Goal: Information Seeking & Learning: Find contact information

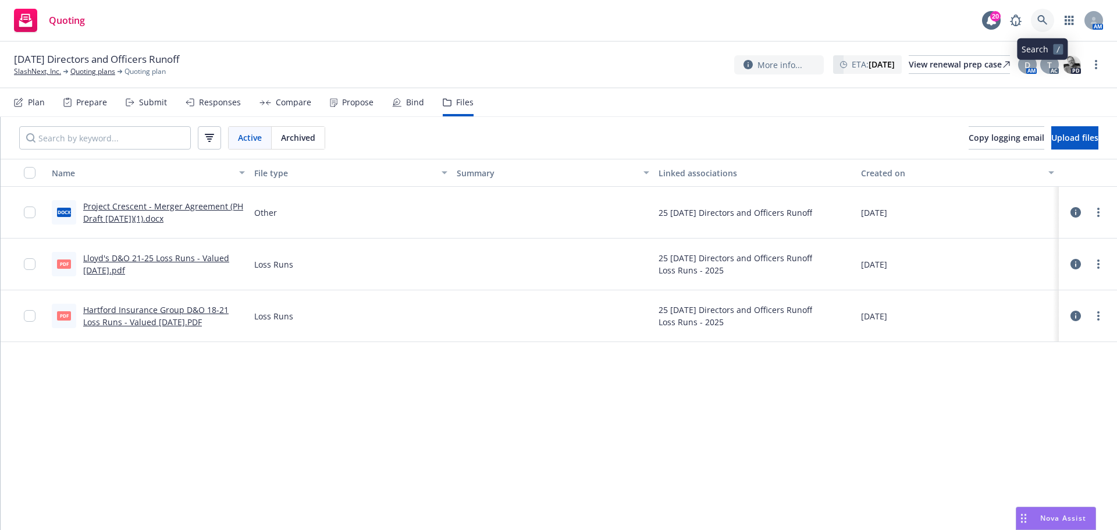
click at [1046, 23] on icon at bounding box center [1042, 20] width 10 height 10
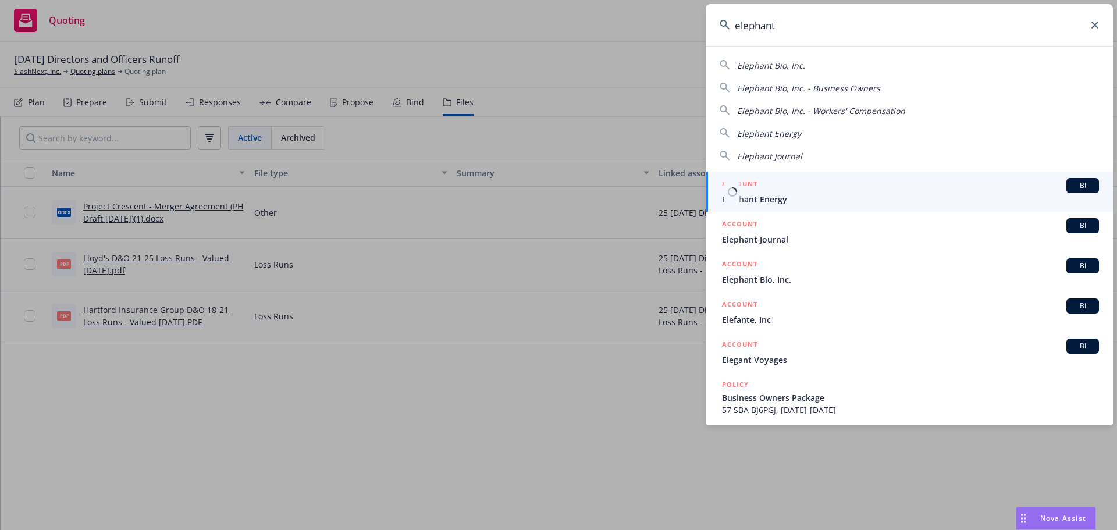
type input "elephant"
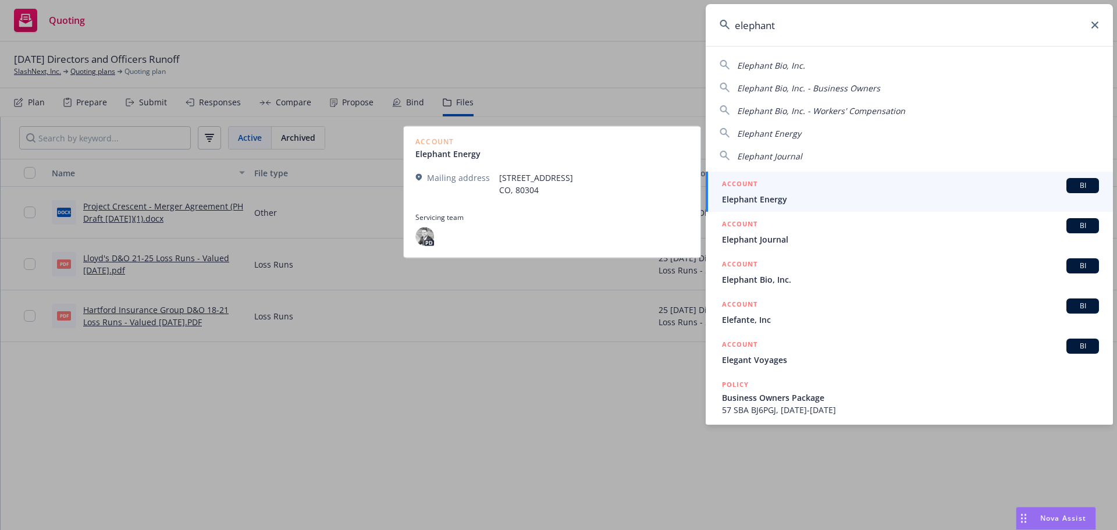
click at [783, 191] on div "ACCOUNT BI" at bounding box center [910, 185] width 377 height 15
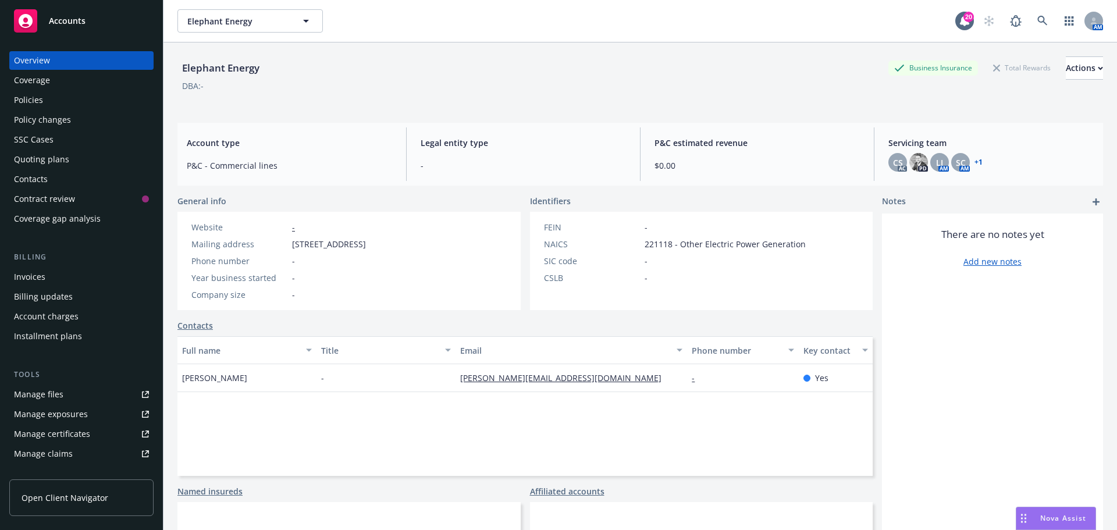
click at [35, 97] on div "Policies" at bounding box center [28, 100] width 29 height 19
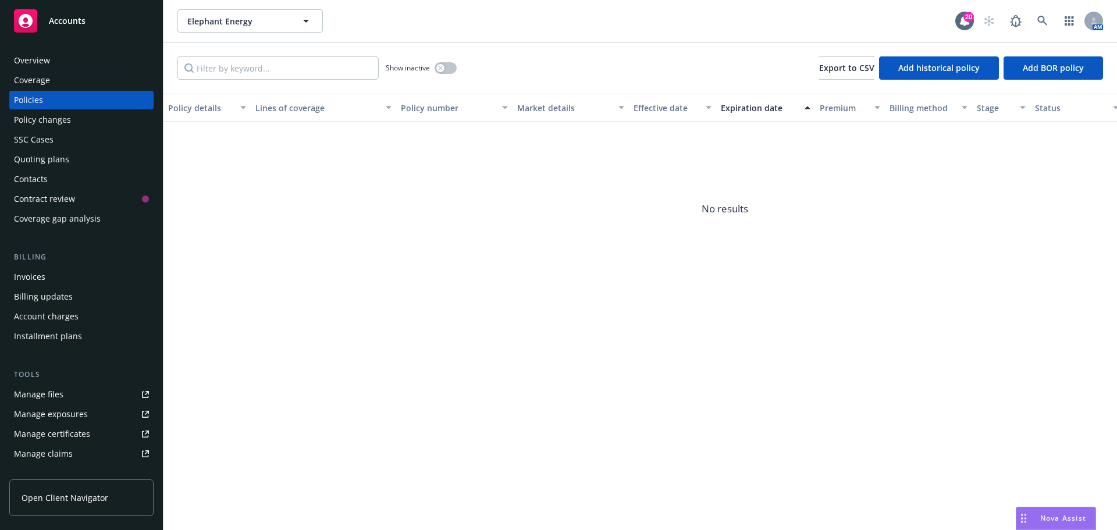
click at [33, 154] on div "Quoting plans" at bounding box center [41, 159] width 55 height 19
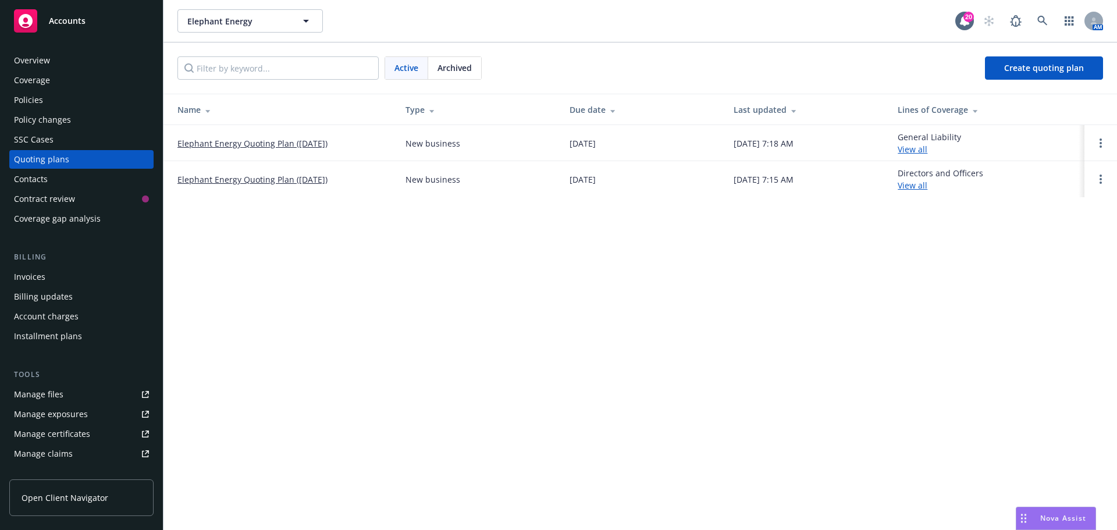
click at [264, 177] on link "Elephant Energy Quoting Plan ([DATE])" at bounding box center [252, 179] width 150 height 12
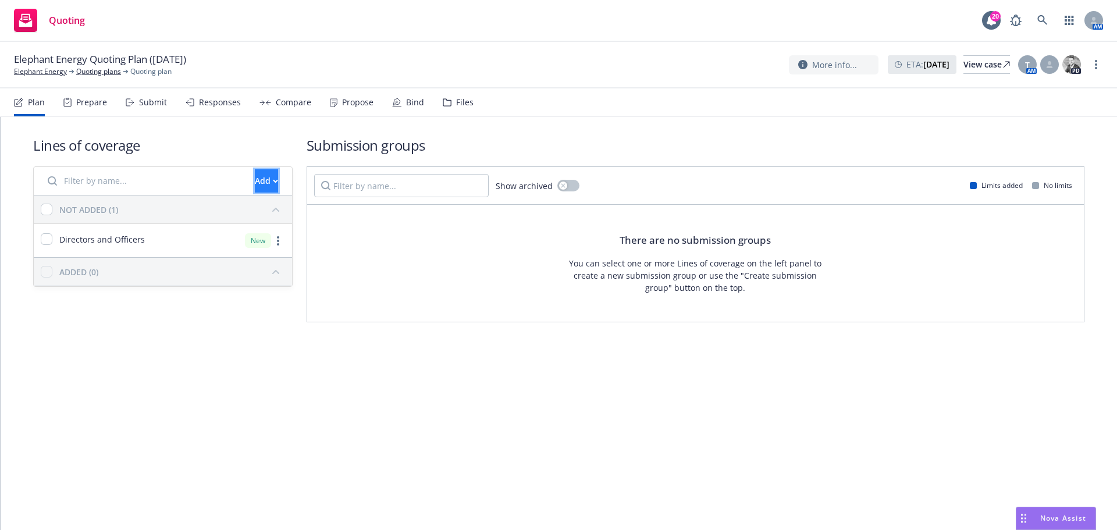
click at [255, 185] on button "Add" at bounding box center [266, 180] width 23 height 23
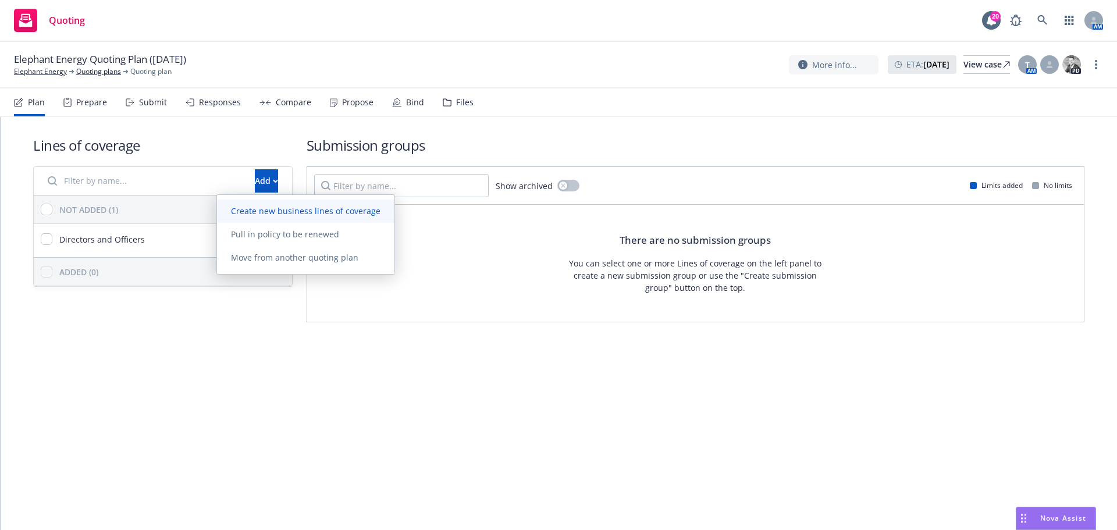
click at [257, 211] on span "Create new business lines of coverage" at bounding box center [305, 210] width 177 height 11
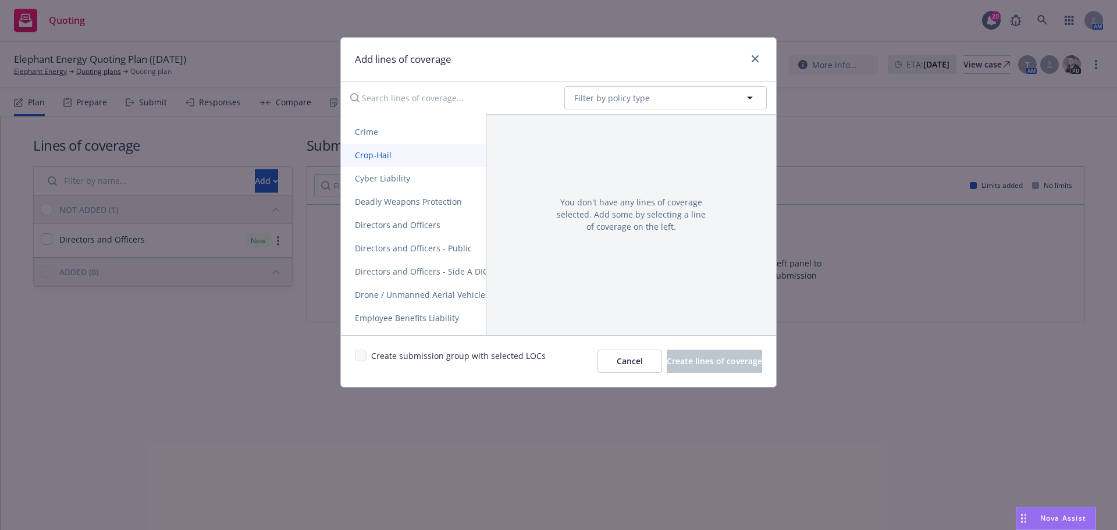
scroll to position [524, 0]
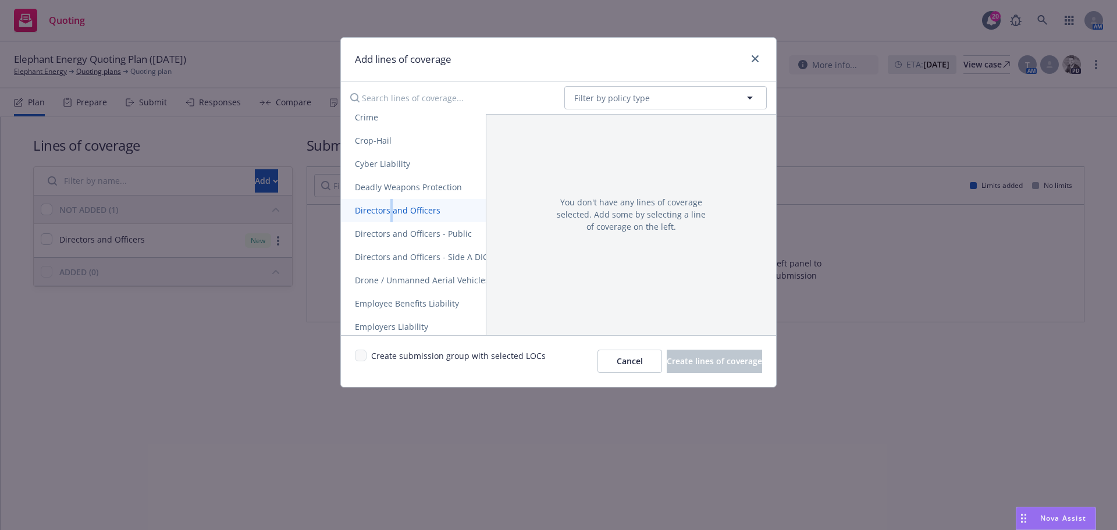
click at [391, 210] on span "Directors and Officers" at bounding box center [397, 210] width 113 height 11
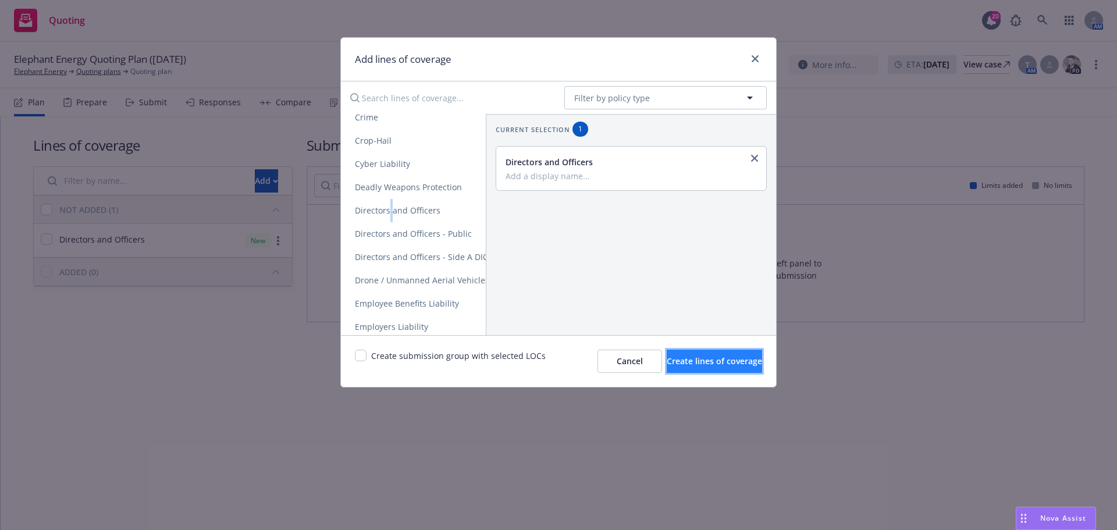
click at [670, 364] on span "Create lines of coverage" at bounding box center [714, 360] width 95 height 11
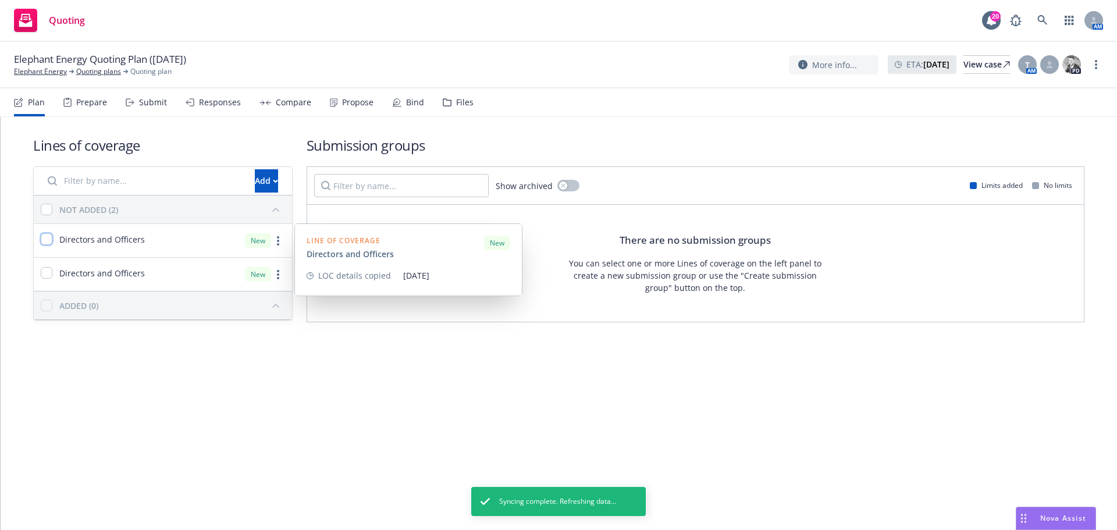
click at [49, 238] on input "checkbox" at bounding box center [47, 239] width 12 height 12
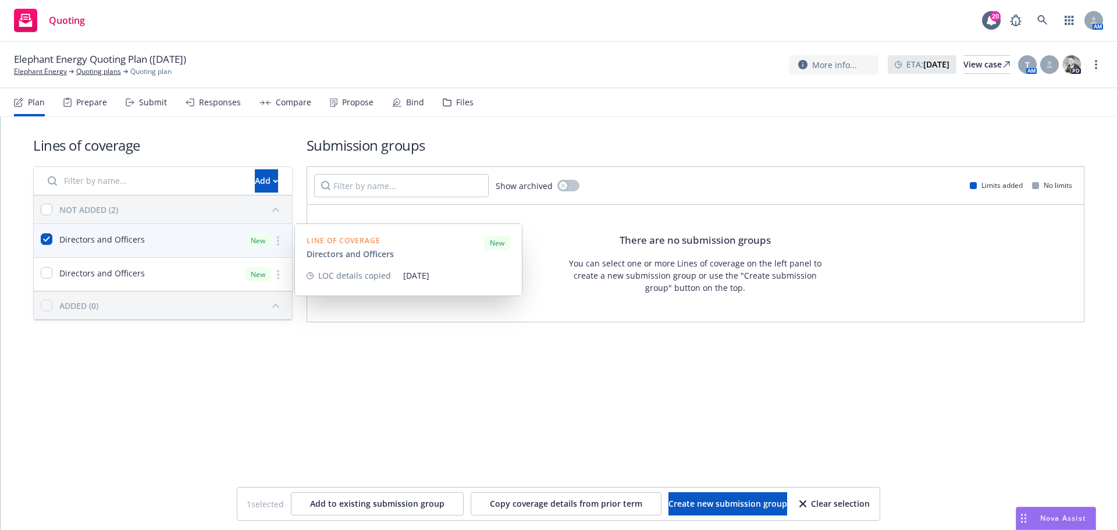
click at [279, 243] on icon "more" at bounding box center [278, 240] width 2 height 9
click at [419, 358] on div "Lines of coverage Add NOT ADDED (2) Directors and Officers New Line of coverage…" at bounding box center [559, 245] width 1116 height 257
click at [282, 241] on link "more" at bounding box center [278, 241] width 14 height 14
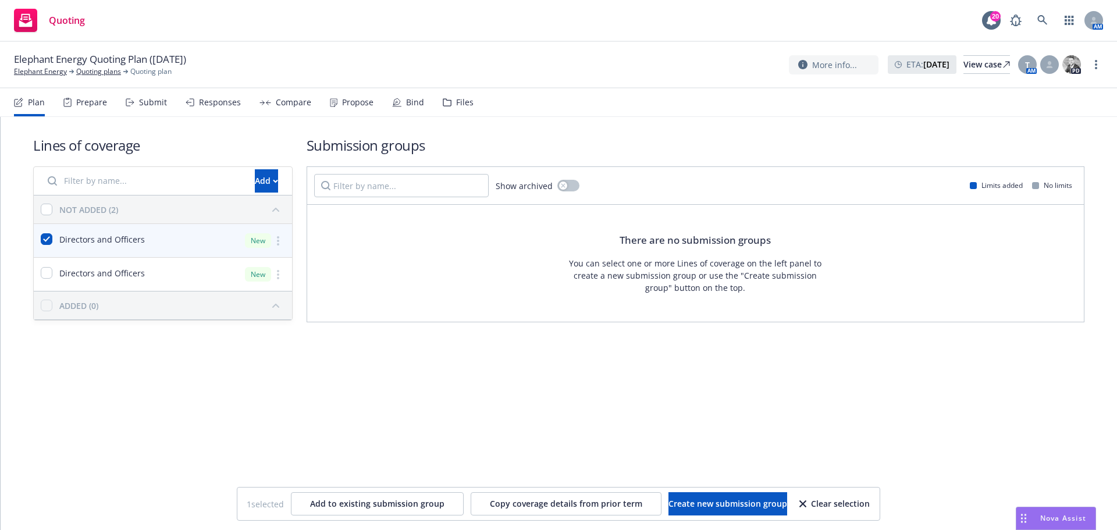
click at [282, 380] on div "Lines of coverage Add NOT ADDED (2) Directors and Officers New Directors and Of…" at bounding box center [559, 323] width 1116 height 413
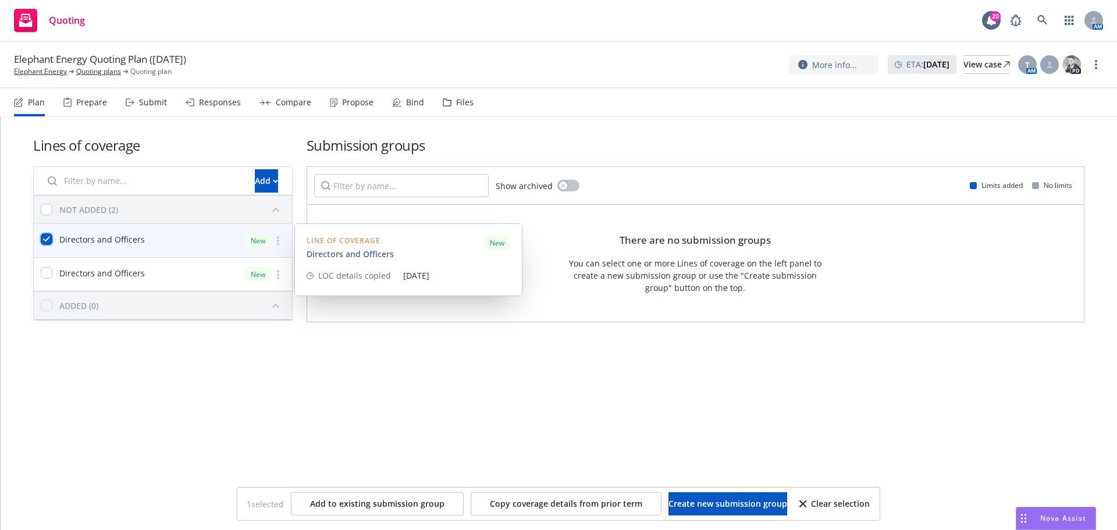
click at [47, 240] on input "checkbox" at bounding box center [47, 239] width 12 height 12
checkbox input "false"
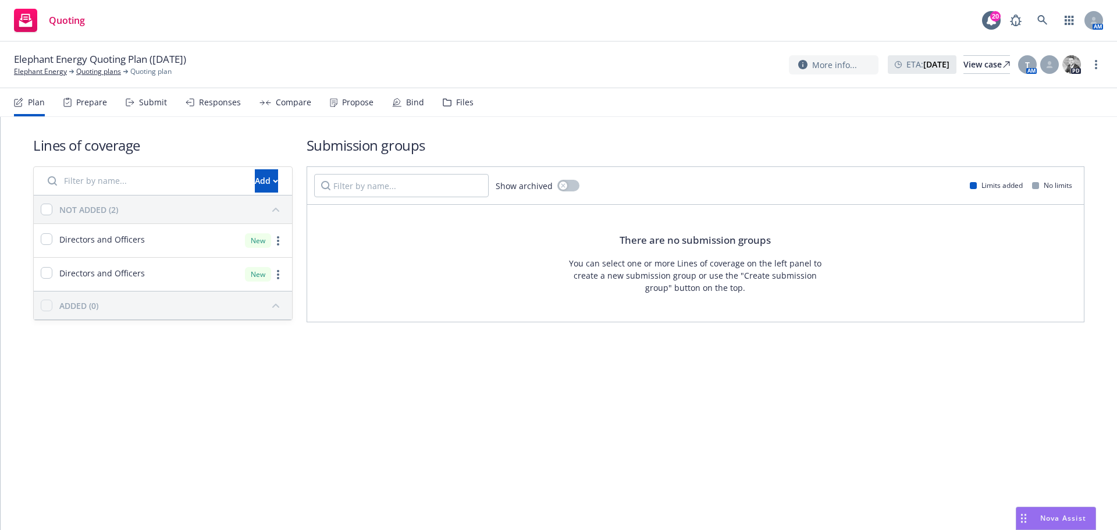
click at [443, 94] on div "Files" at bounding box center [458, 102] width 31 height 28
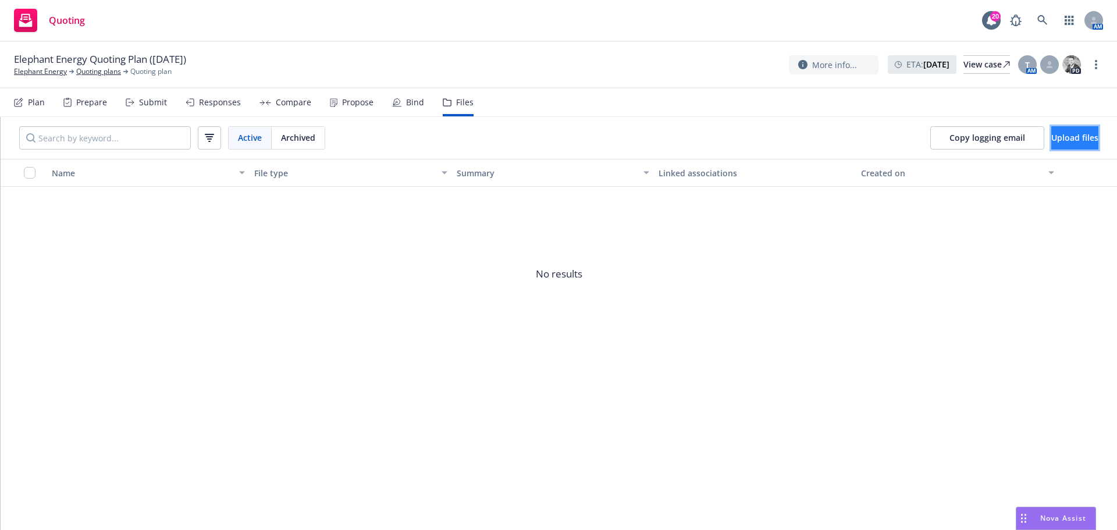
click at [1053, 136] on span "Upload files" at bounding box center [1074, 137] width 47 height 11
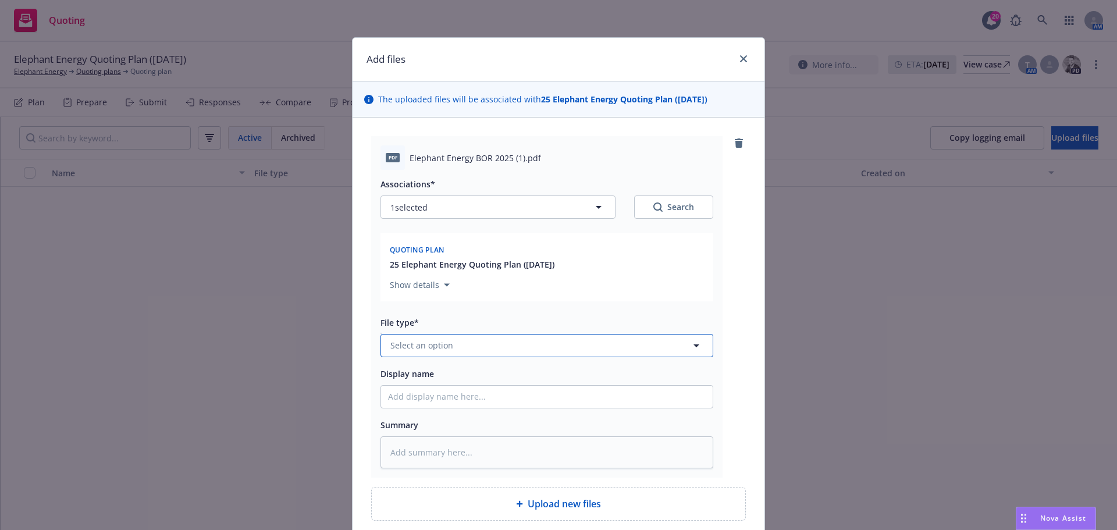
click at [420, 339] on span "Select an option" at bounding box center [421, 345] width 63 height 12
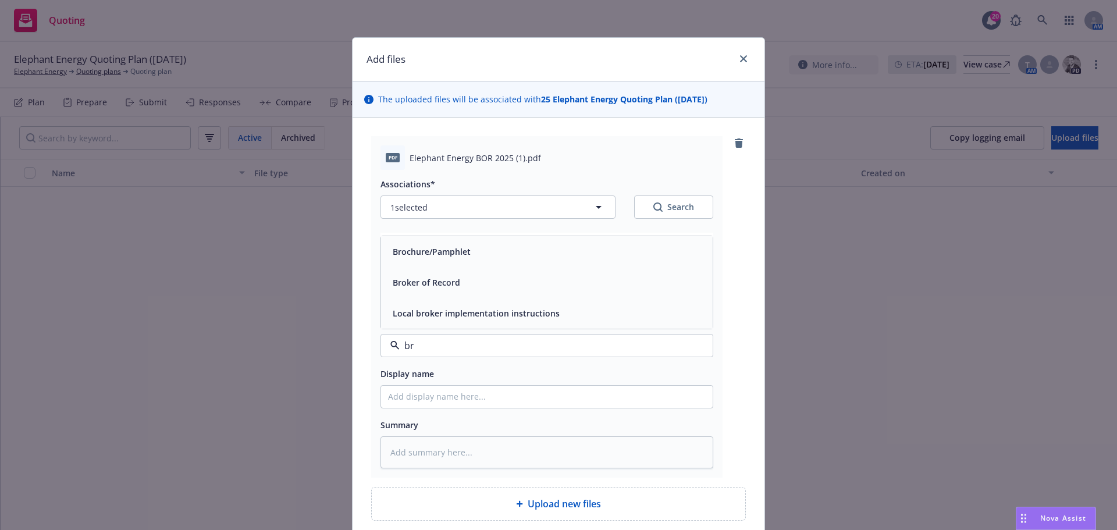
type input "bro"
click at [431, 283] on span "Broker of Record" at bounding box center [426, 282] width 67 height 12
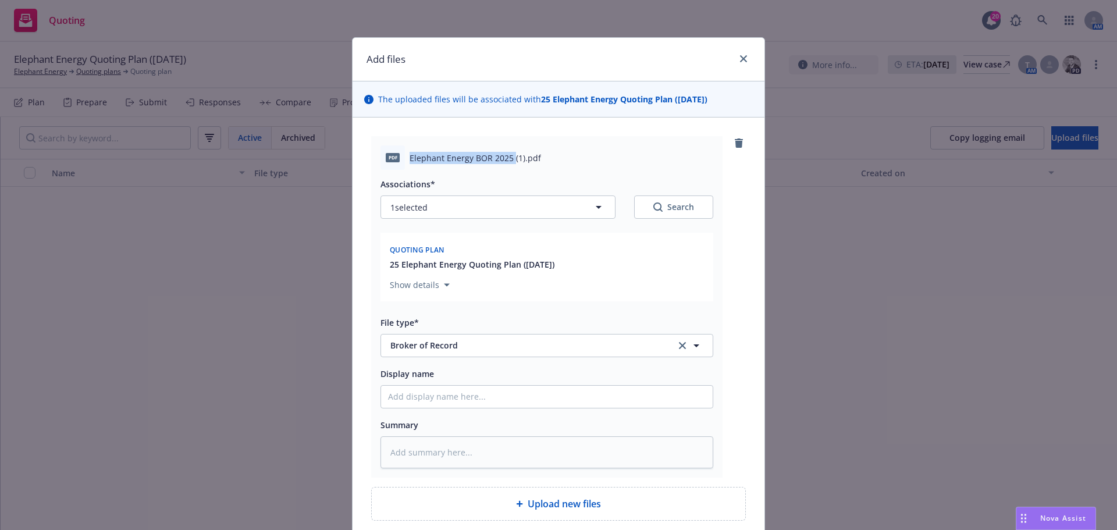
drag, startPoint x: 407, startPoint y: 160, endPoint x: 508, endPoint y: 154, distance: 101.4
click at [508, 154] on span "Elephant Energy BOR 2025 (1).pdf" at bounding box center [474, 158] width 131 height 12
copy span "Elephant Energy BOR 2025"
drag, startPoint x: 433, startPoint y: 398, endPoint x: 438, endPoint y: 401, distance: 6.0
click at [433, 398] on input "Display name" at bounding box center [547, 397] width 332 height 22
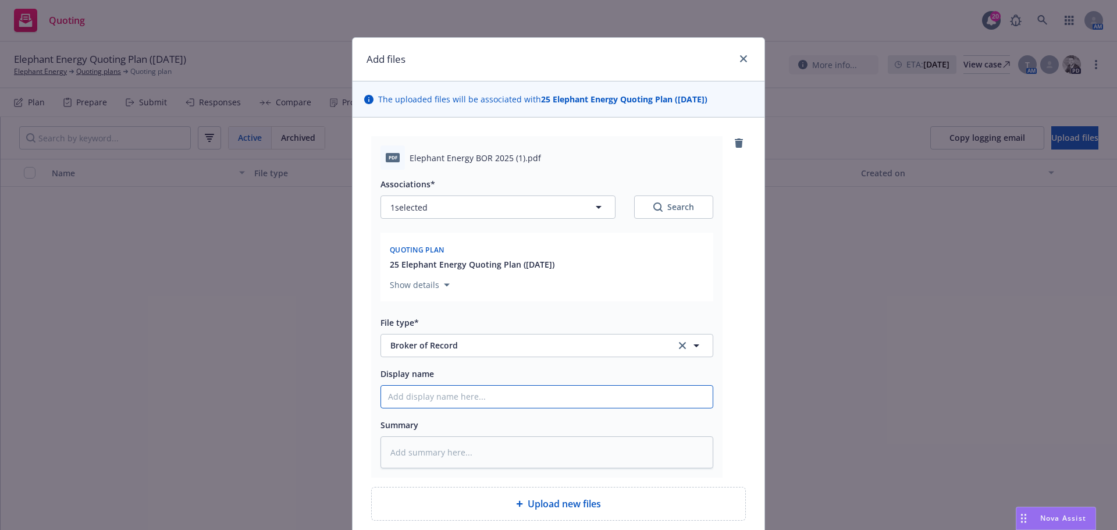
paste input "Elephant Energy BOR 2025"
type textarea "x"
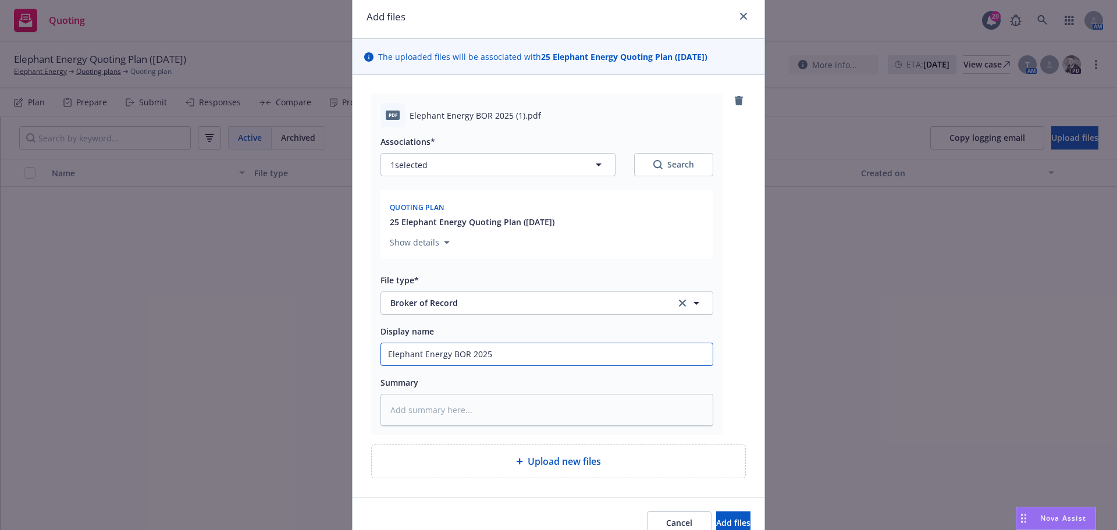
scroll to position [99, 0]
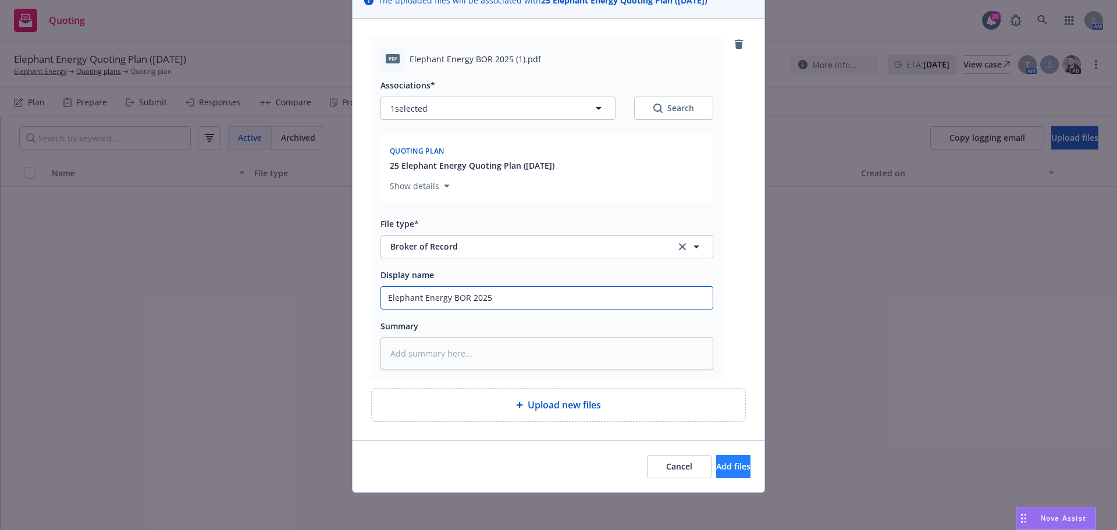
type input "Elephant Energy BOR 2025"
click at [716, 464] on span "Add files" at bounding box center [733, 466] width 34 height 11
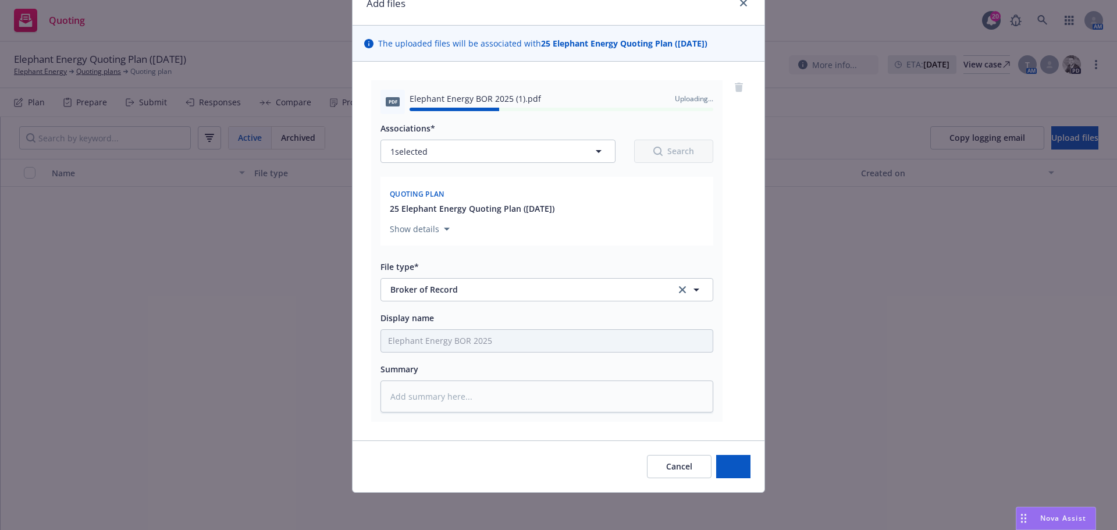
type textarea "x"
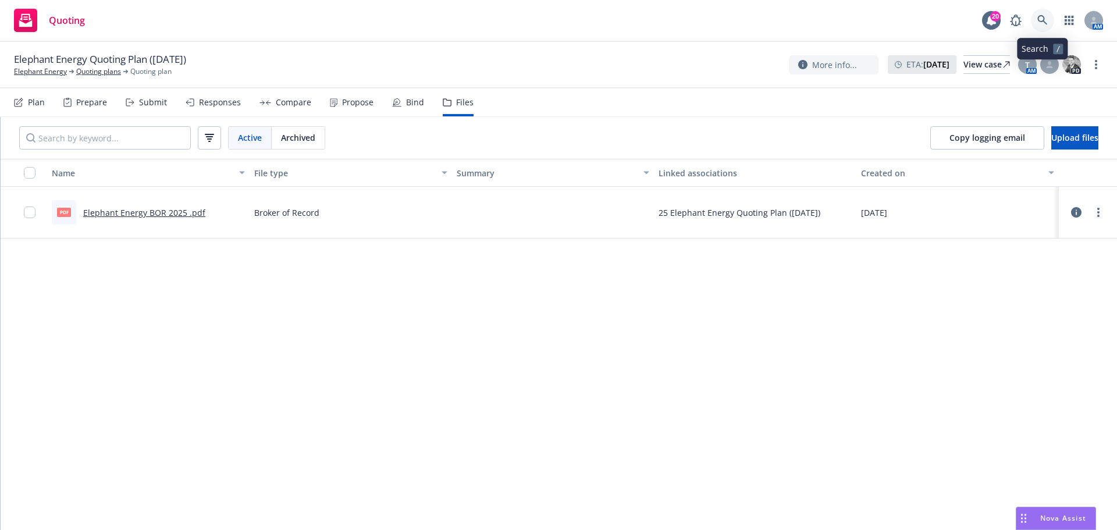
click at [1044, 15] on icon at bounding box center [1042, 20] width 10 height 10
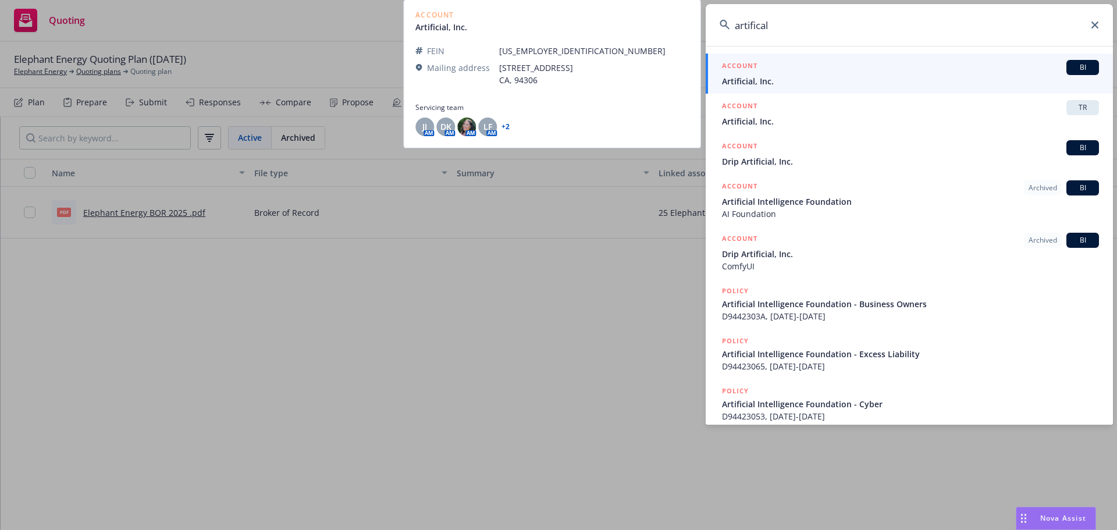
type input "artifical"
click at [764, 81] on span "Artificial, Inc." at bounding box center [910, 81] width 377 height 12
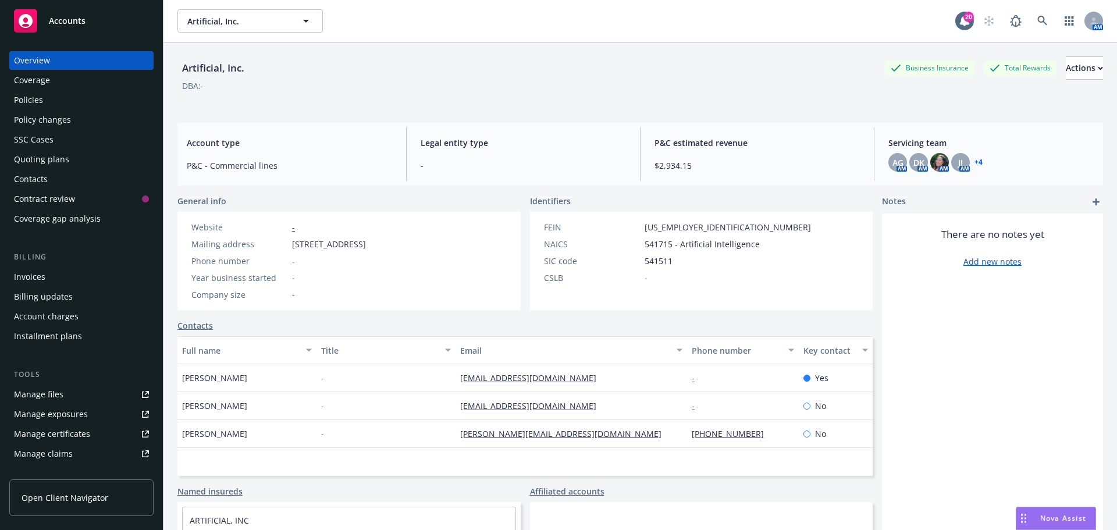
click at [41, 97] on div "Policies" at bounding box center [28, 100] width 29 height 19
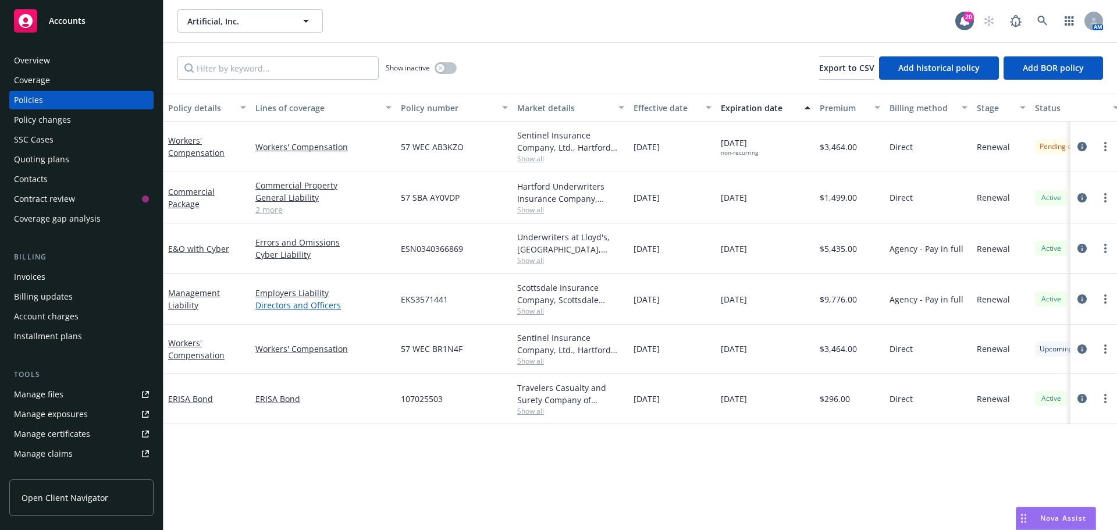
click at [293, 302] on link "Directors and Officers" at bounding box center [323, 305] width 136 height 12
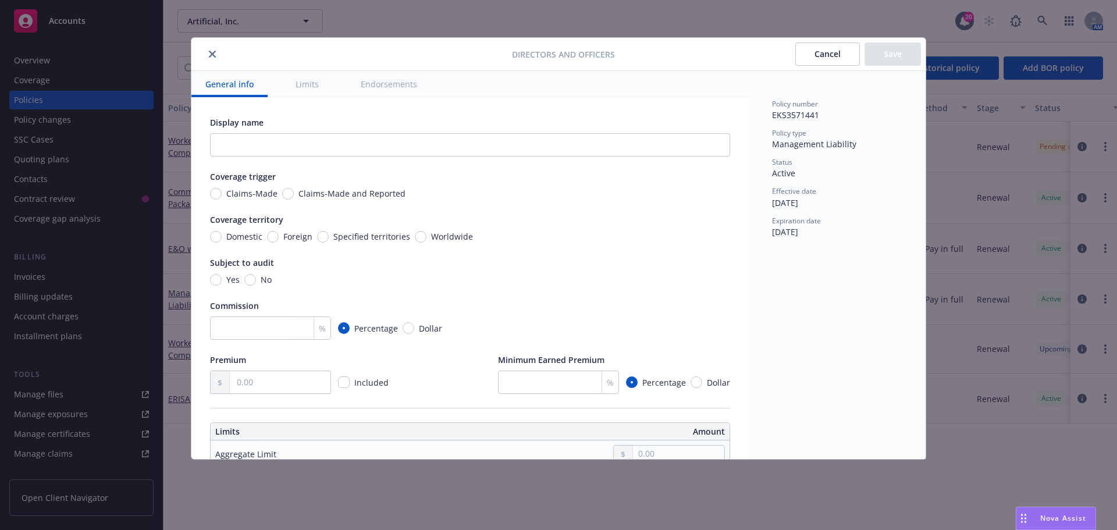
click at [842, 58] on button "Cancel" at bounding box center [827, 53] width 65 height 23
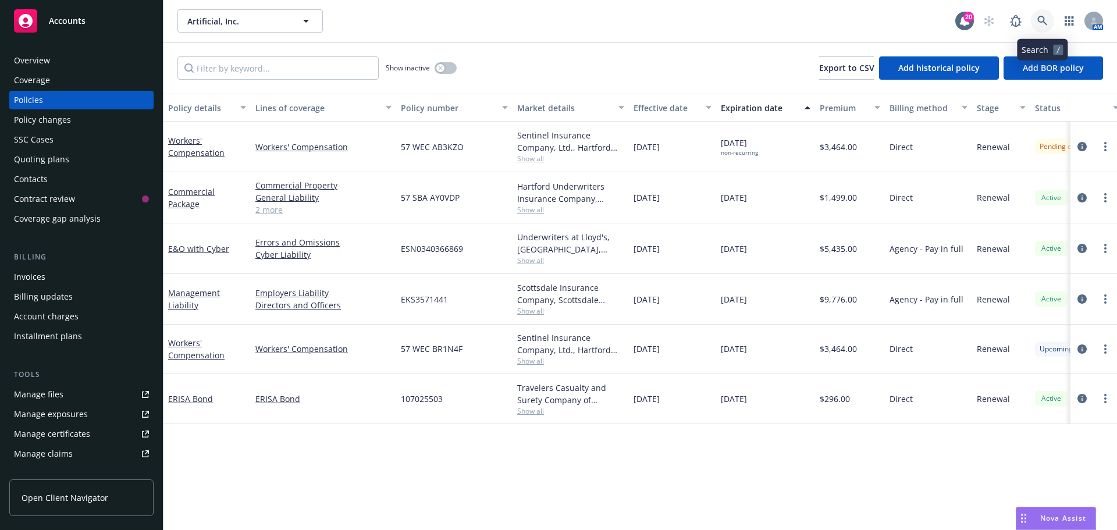
click at [1038, 20] on icon at bounding box center [1042, 21] width 10 height 10
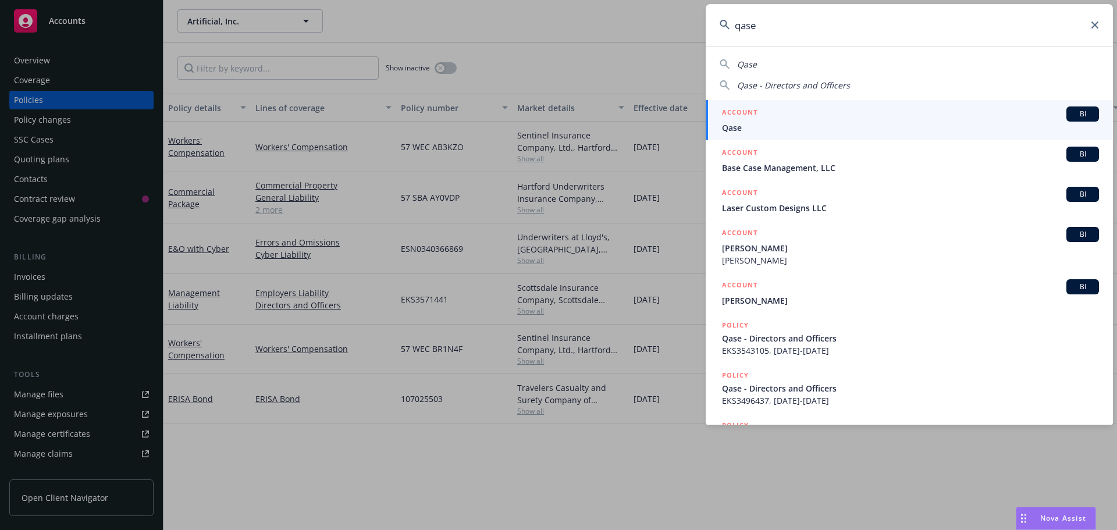
type input "qase"
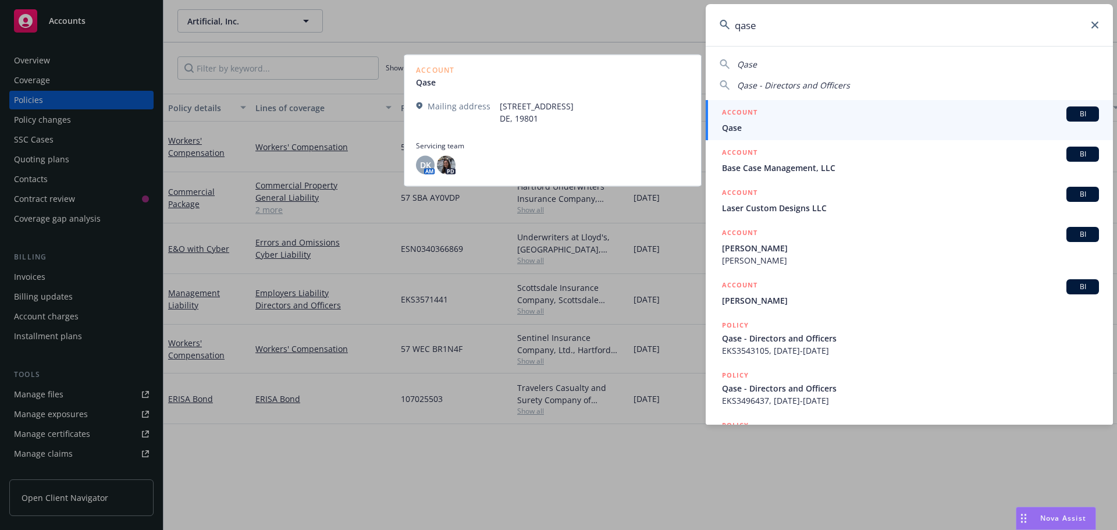
click at [778, 124] on span "Qase" at bounding box center [910, 128] width 377 height 12
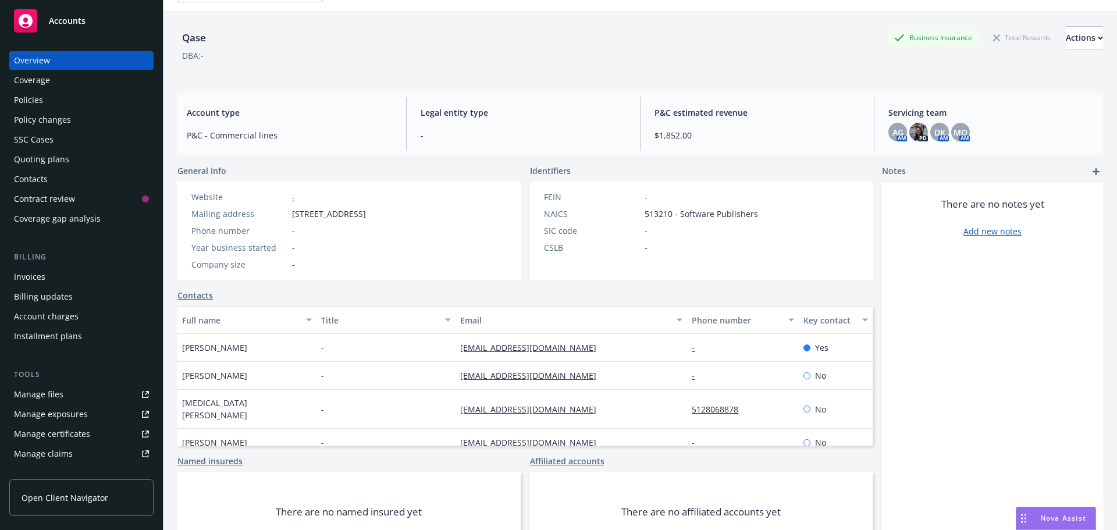
scroll to position [91, 0]
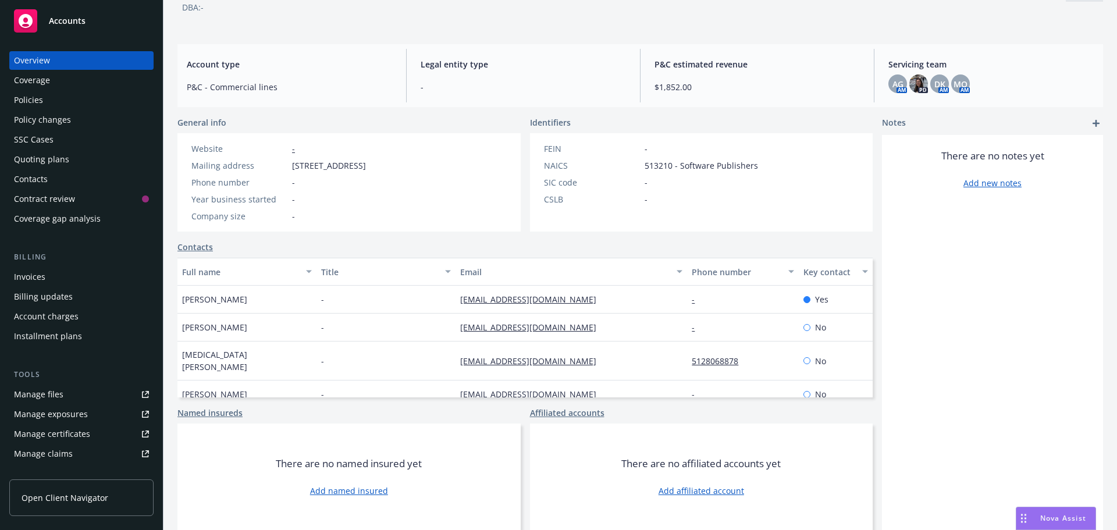
click at [24, 98] on div "Policies" at bounding box center [28, 100] width 29 height 19
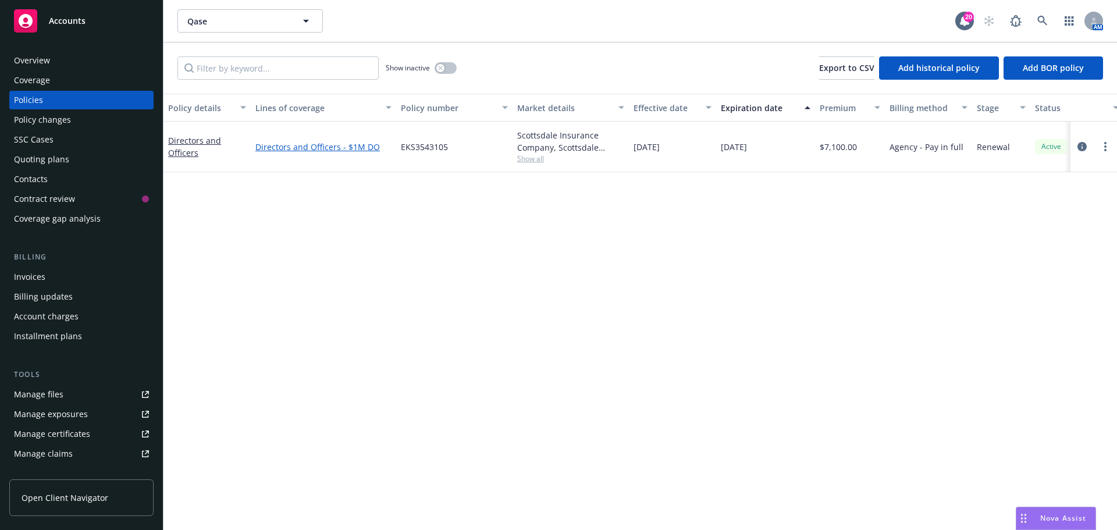
click at [321, 143] on link "Directors and Officers - $1M DO" at bounding box center [323, 147] width 136 height 12
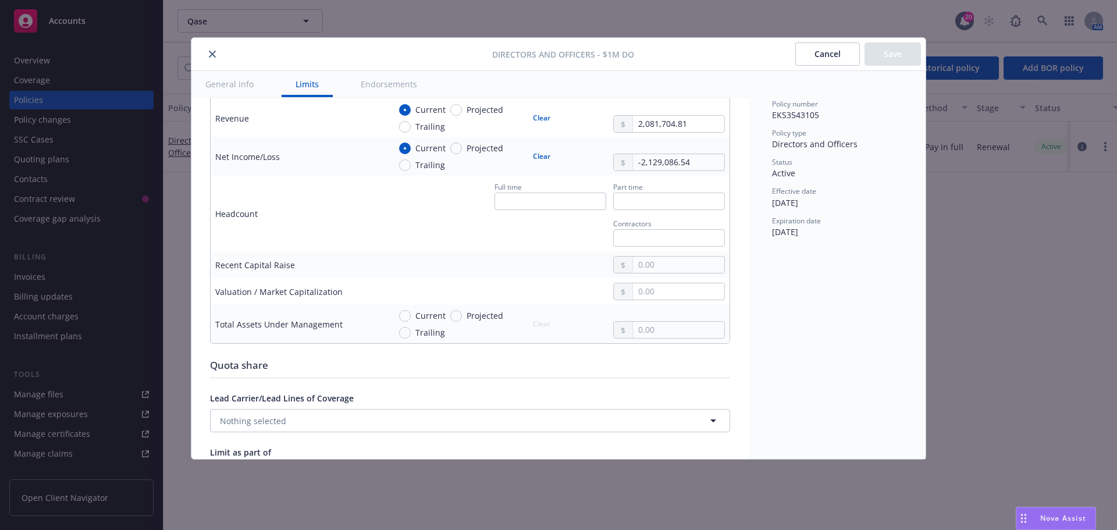
scroll to position [465, 0]
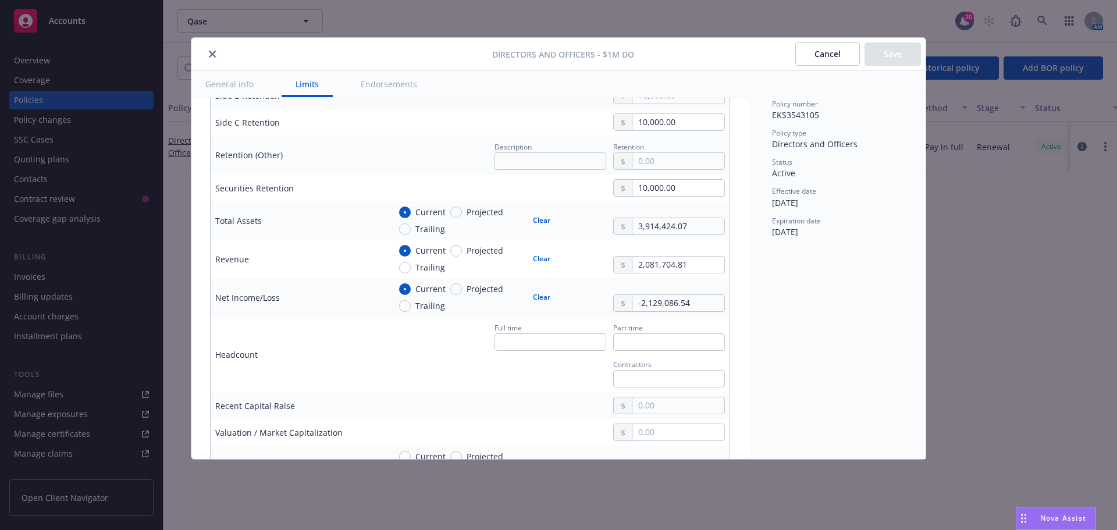
click at [212, 56] on icon "close" at bounding box center [212, 54] width 7 height 7
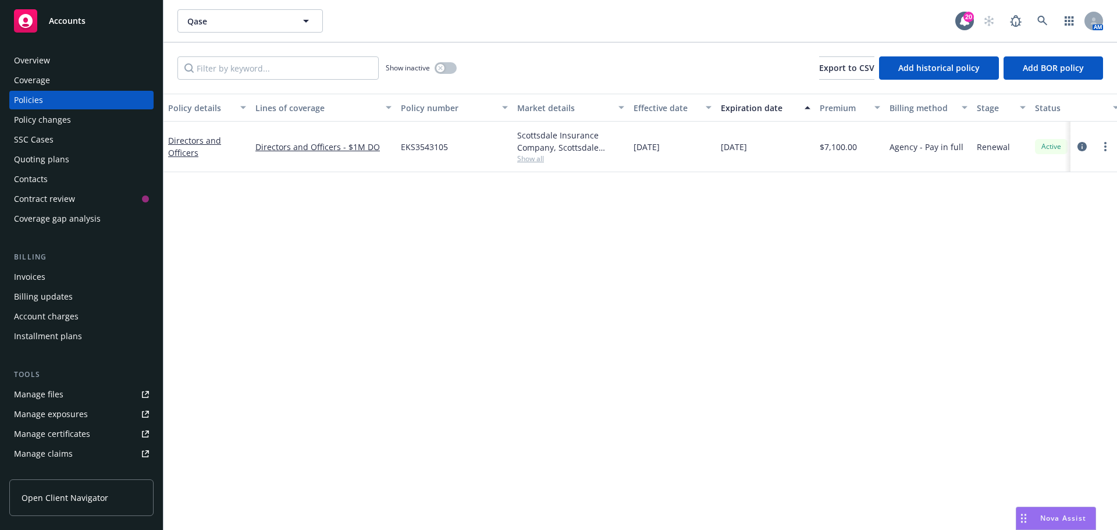
click at [42, 80] on div "Coverage" at bounding box center [32, 80] width 36 height 19
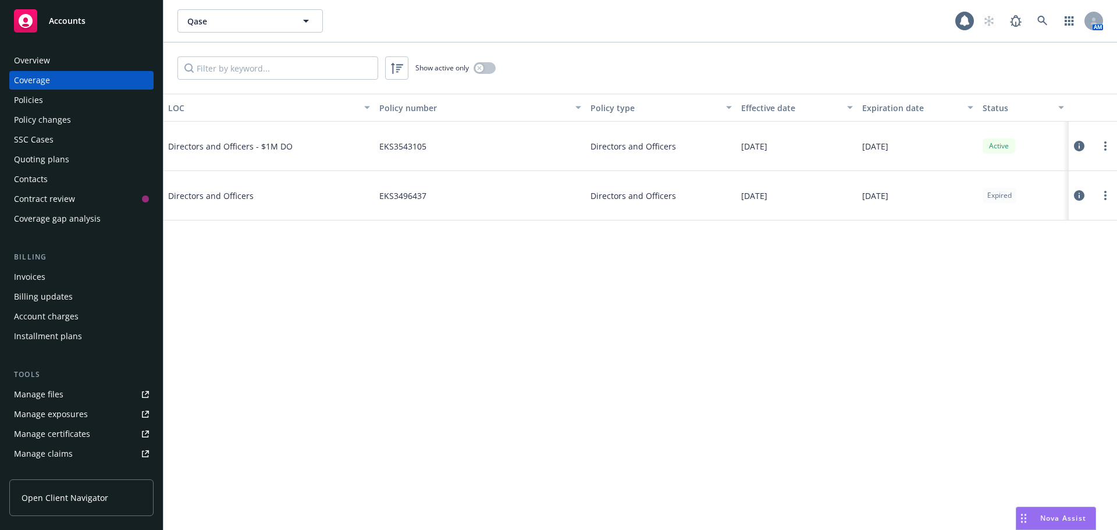
click at [41, 64] on div "Overview" at bounding box center [32, 60] width 36 height 19
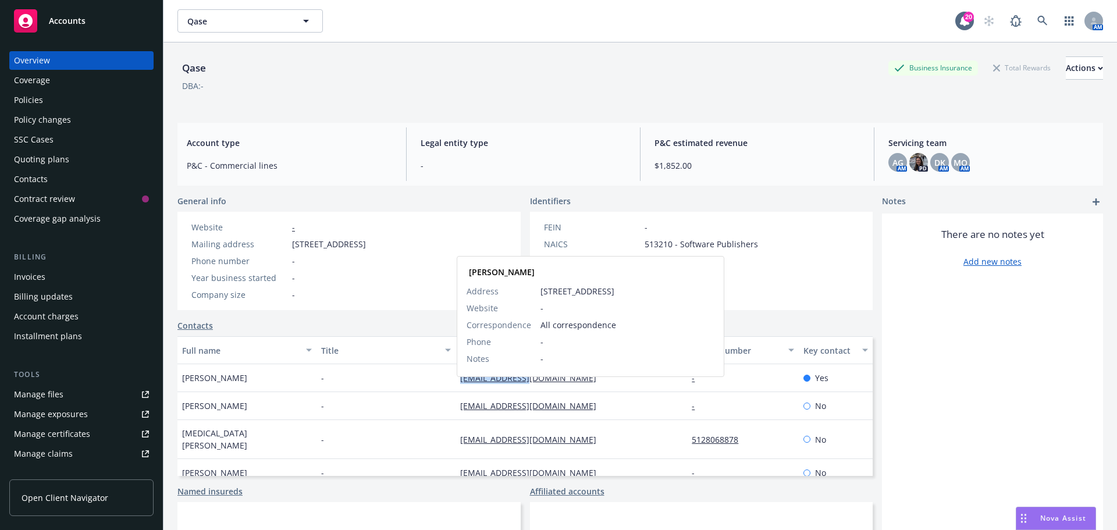
drag, startPoint x: 532, startPoint y: 389, endPoint x: 462, endPoint y: 392, distance: 69.3
click at [457, 392] on div "cshirey@qase.io Chris Shirey Address 123 Example Street, Example City, CA 99999…" at bounding box center [571, 378] width 232 height 28
click at [547, 448] on div "nfedorov@qase.io" at bounding box center [571, 439] width 232 height 39
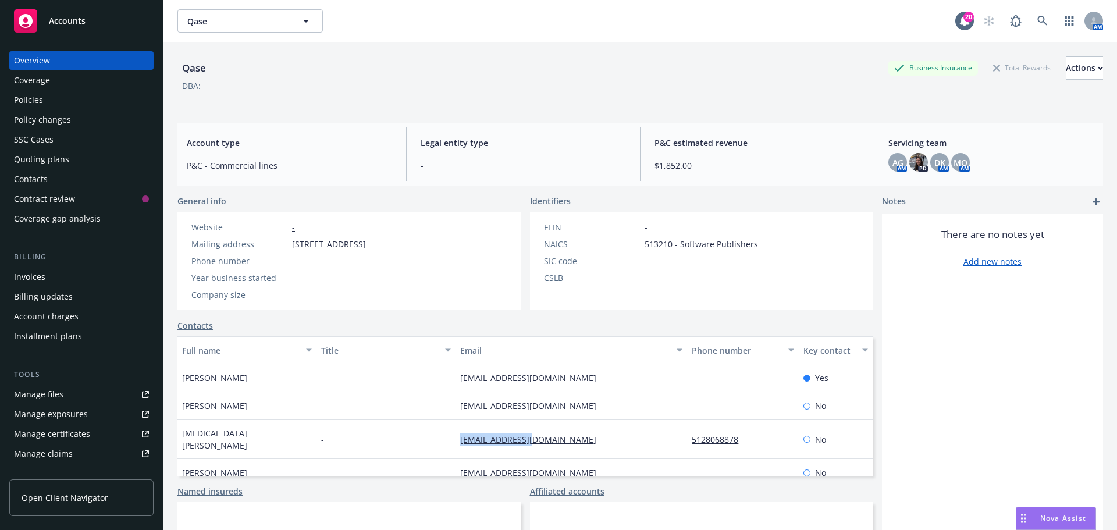
drag, startPoint x: 547, startPoint y: 448, endPoint x: 456, endPoint y: 450, distance: 90.8
click at [456, 450] on div "nfedorov@qase.io" at bounding box center [571, 439] width 232 height 39
click at [516, 478] on link "max@qase.io" at bounding box center [532, 472] width 145 height 11
click at [485, 473] on link "max@qase.io" at bounding box center [532, 472] width 145 height 11
click at [909, 165] on img at bounding box center [918, 162] width 19 height 19
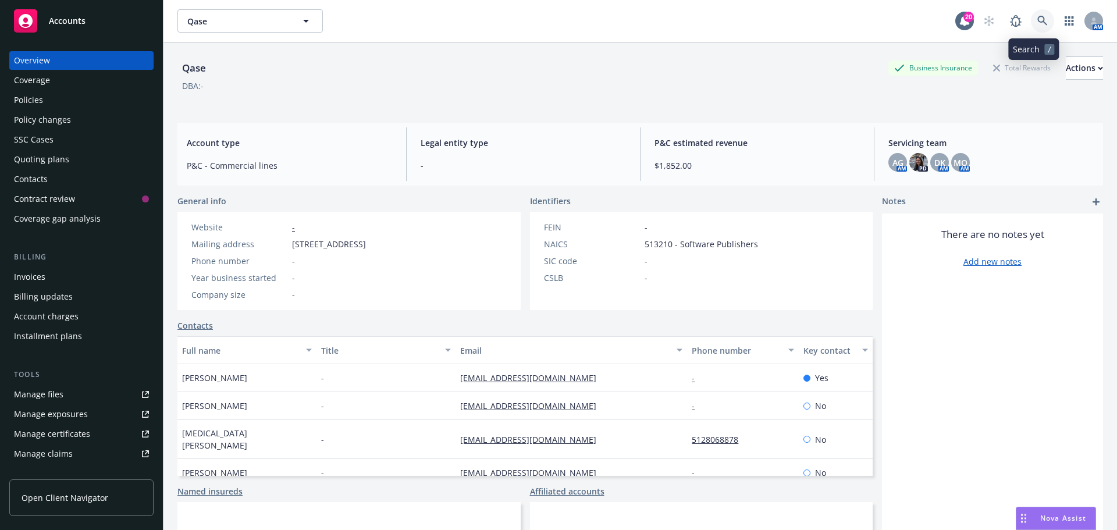
click at [1037, 21] on icon at bounding box center [1042, 21] width 10 height 10
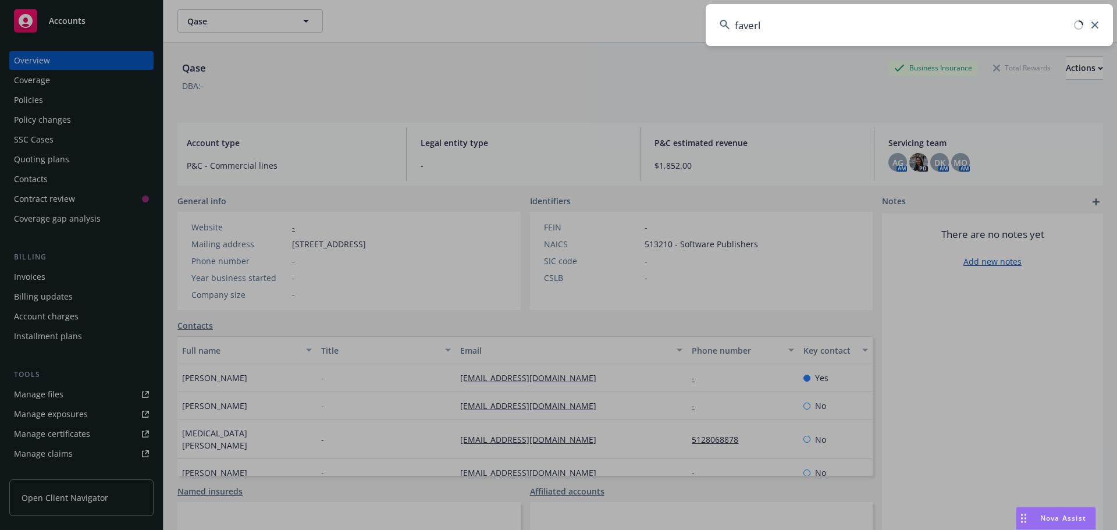
type input "faverly"
